Goal: Task Accomplishment & Management: Complete application form

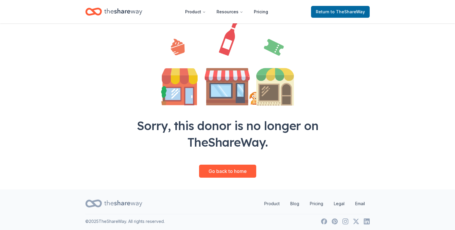
scroll to position [55, 0]
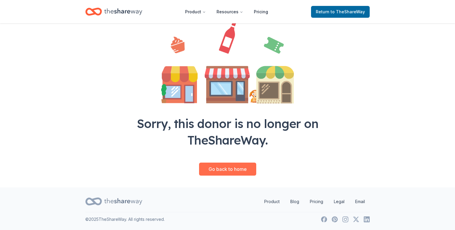
click at [240, 170] on link "Go back to home" at bounding box center [227, 169] width 57 height 13
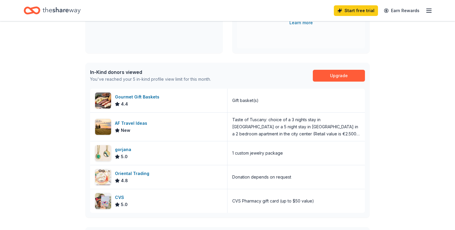
scroll to position [116, 0]
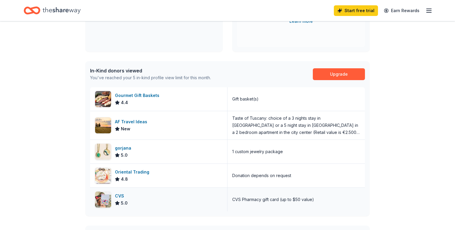
click at [104, 197] on img at bounding box center [103, 200] width 16 height 16
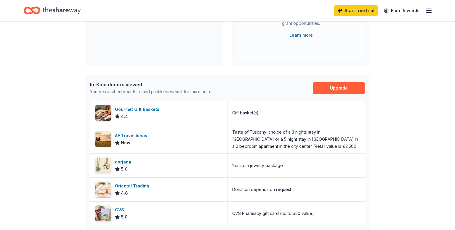
scroll to position [103, 0]
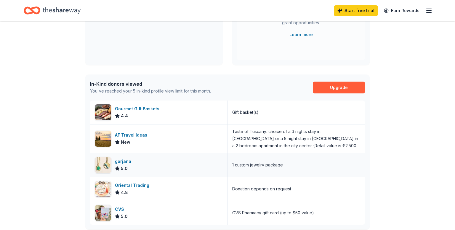
click at [103, 166] on img at bounding box center [103, 165] width 16 height 16
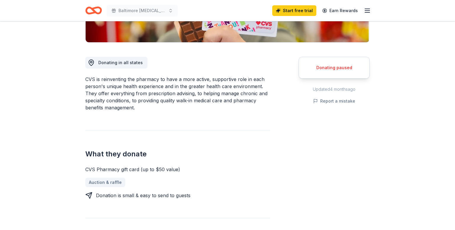
scroll to position [144, 0]
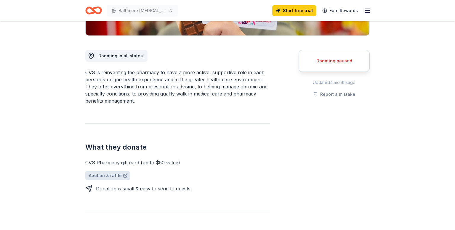
click at [98, 176] on link "Auction & raffle" at bounding box center [107, 175] width 45 height 9
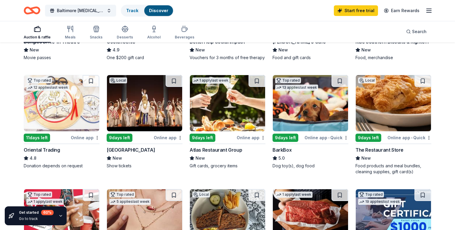
scroll to position [146, 0]
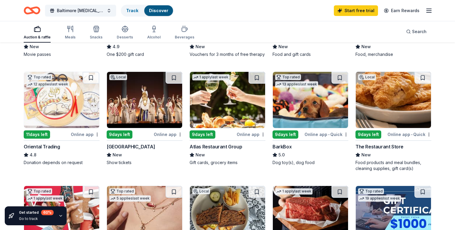
click at [122, 135] on div "9 days left" at bounding box center [120, 135] width 26 height 8
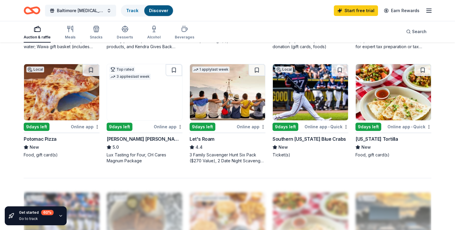
scroll to position [379, 0]
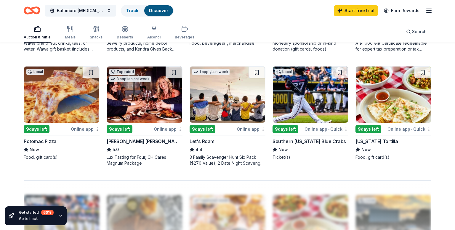
click at [133, 101] on img at bounding box center [144, 95] width 75 height 56
click at [125, 131] on div "9 days left" at bounding box center [120, 129] width 26 height 8
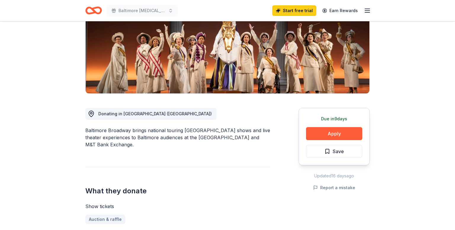
scroll to position [86, 0]
click at [330, 134] on button "Apply" at bounding box center [334, 133] width 56 height 13
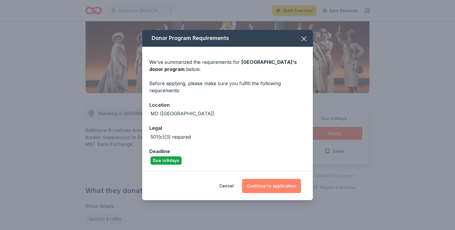
click at [273, 188] on button "Continue to application" at bounding box center [271, 186] width 59 height 14
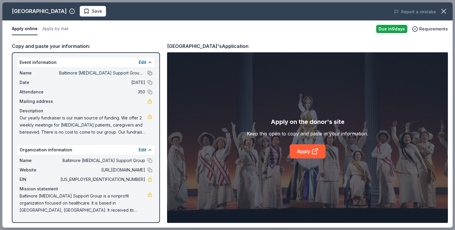
click at [151, 71] on button at bounding box center [149, 73] width 5 height 5
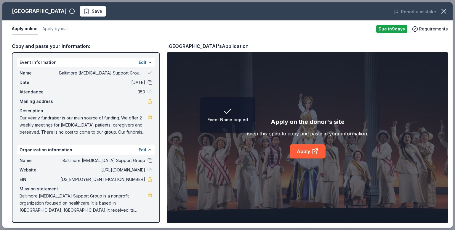
click at [150, 84] on button at bounding box center [149, 82] width 5 height 5
click at [150, 92] on button at bounding box center [149, 92] width 5 height 5
click at [148, 161] on button at bounding box center [149, 160] width 5 height 5
click at [149, 171] on button at bounding box center [149, 170] width 5 height 5
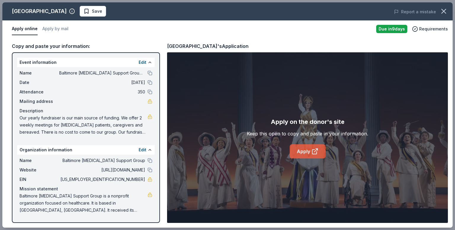
click at [305, 152] on link "Apply" at bounding box center [307, 151] width 36 height 14
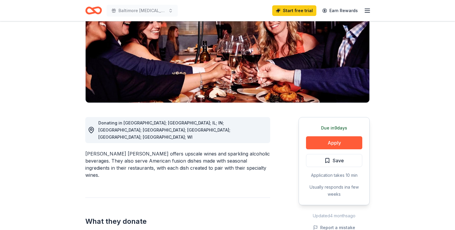
scroll to position [114, 0]
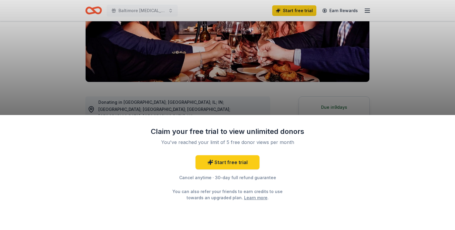
click at [350, 107] on div "Claim your free trial to view unlimited donors You've reached your limit of 5 f…" at bounding box center [227, 115] width 455 height 230
click at [351, 108] on div "Claim your free trial to view unlimited donors You've reached your limit of 5 f…" at bounding box center [227, 115] width 455 height 230
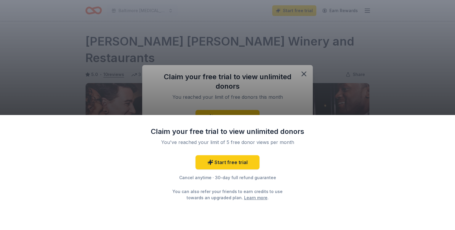
click at [310, 74] on div "Claim your free trial to view unlimited donors You've reached your limit of 5 f…" at bounding box center [227, 115] width 455 height 230
click at [302, 74] on div "Claim your free trial to view unlimited donors You've reached your limit of 5 f…" at bounding box center [227, 115] width 455 height 230
click at [304, 72] on div "Claim your free trial to view unlimited donors You've reached your limit of 5 f…" at bounding box center [227, 115] width 455 height 230
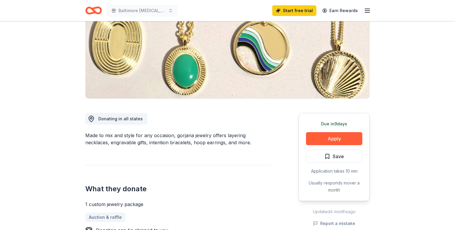
scroll to position [75, 0]
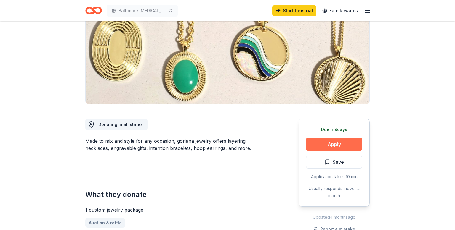
click at [343, 143] on button "Apply" at bounding box center [334, 144] width 56 height 13
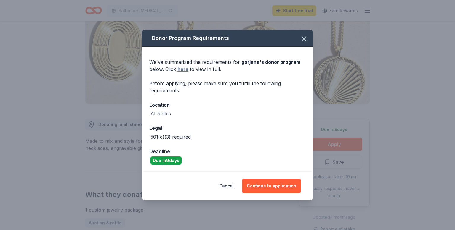
click at [184, 68] on link "here" at bounding box center [182, 69] width 11 height 7
